Goal: Navigation & Orientation: Find specific page/section

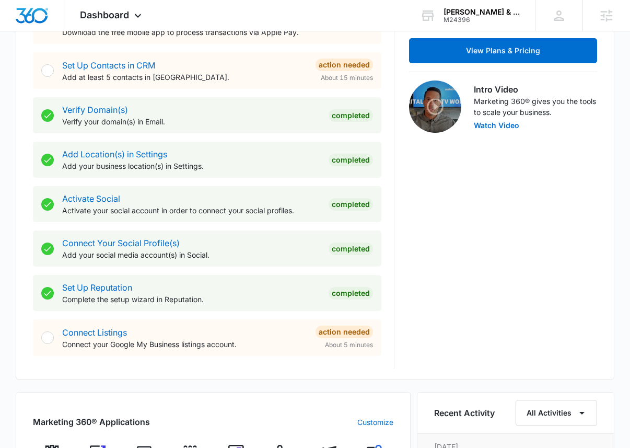
scroll to position [396, 0]
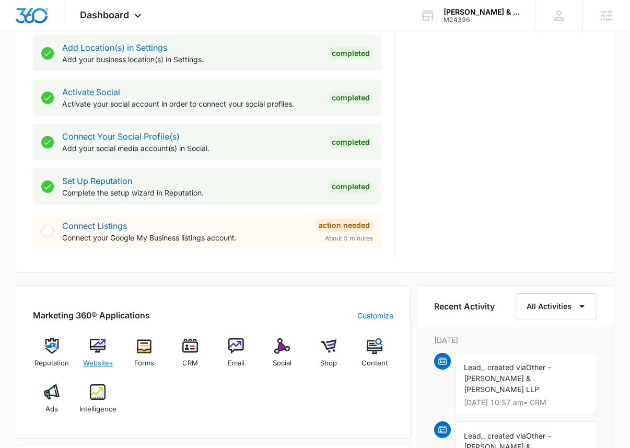
click at [96, 347] on img at bounding box center [98, 346] width 16 height 16
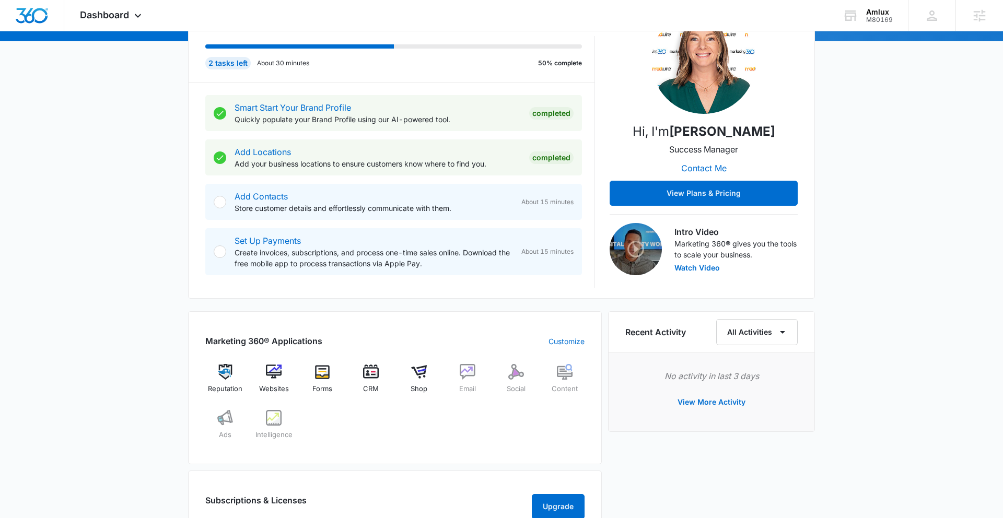
scroll to position [158, 0]
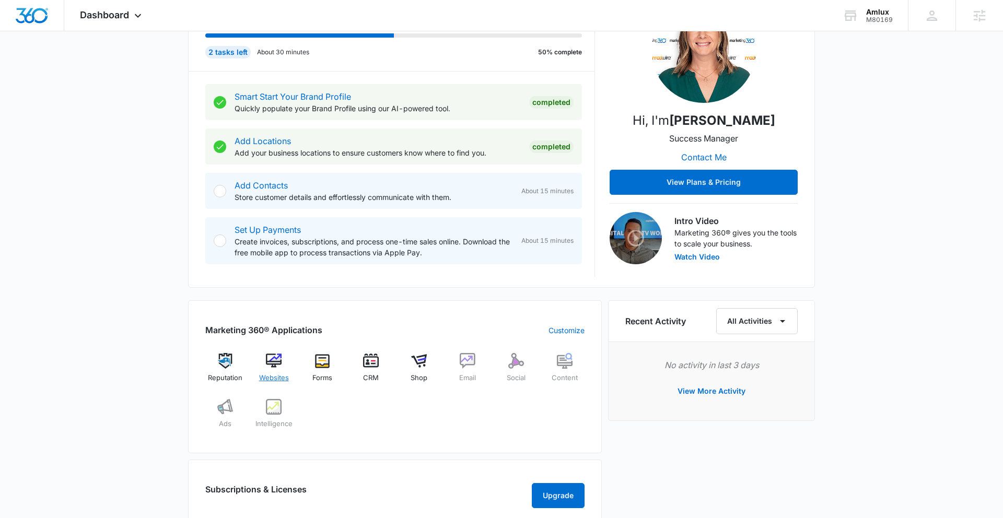
click at [276, 365] on img at bounding box center [274, 361] width 16 height 16
